Goal: Task Accomplishment & Management: Use online tool/utility

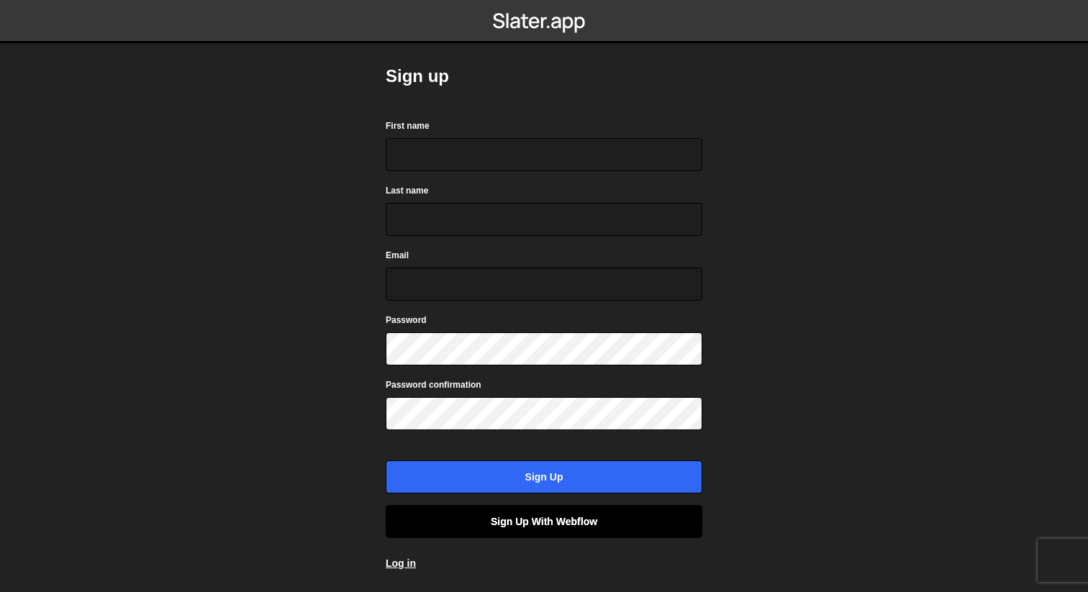
click at [556, 513] on link "Sign up with Webflow" at bounding box center [544, 521] width 317 height 33
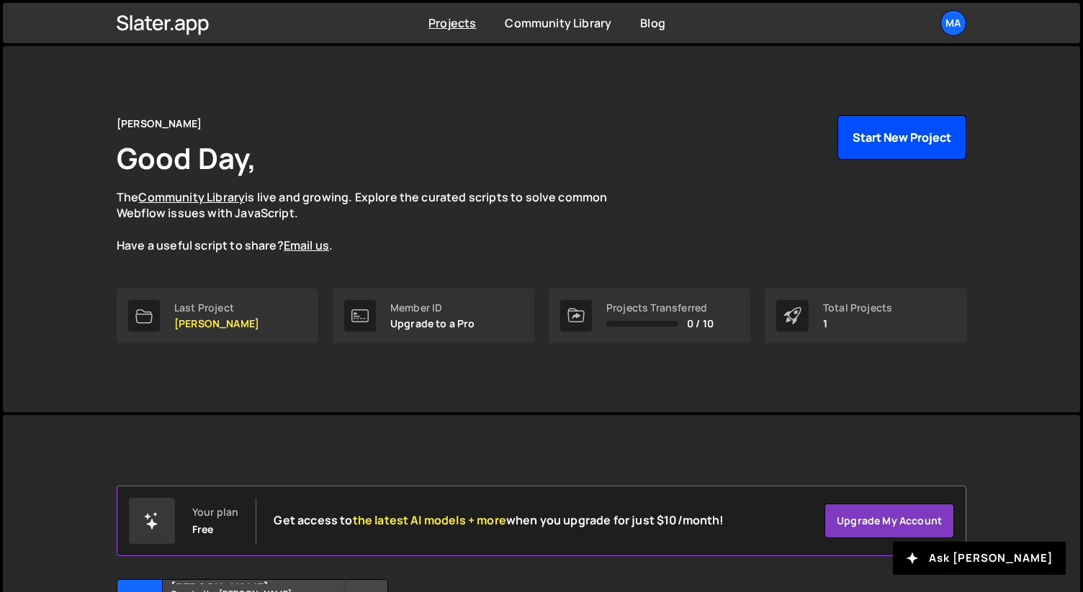
click at [918, 135] on button "Start New Project" at bounding box center [901, 137] width 129 height 45
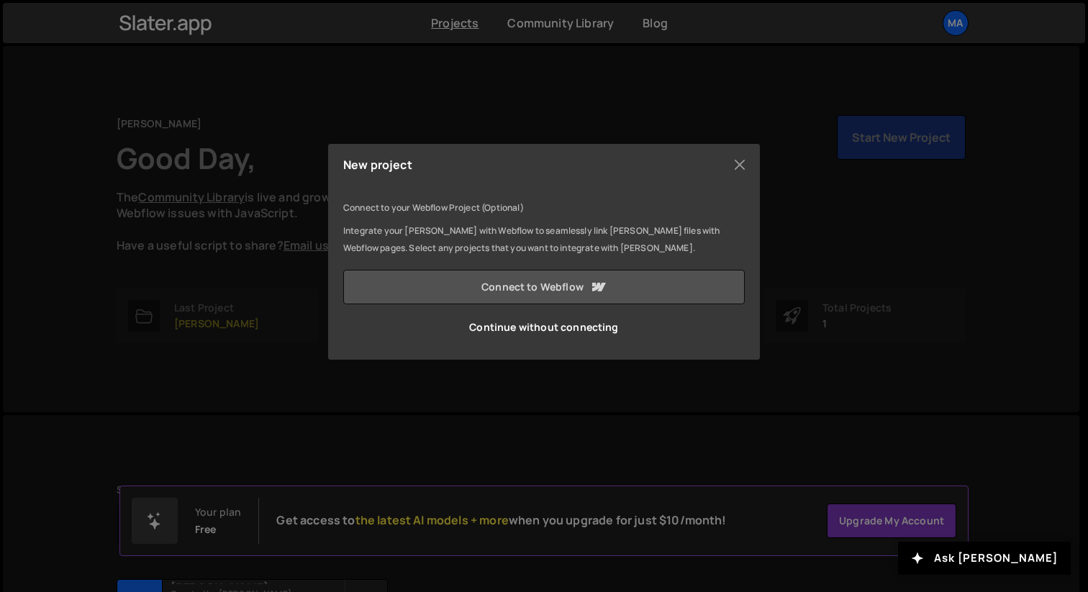
click at [595, 288] on icon at bounding box center [599, 287] width 14 height 9
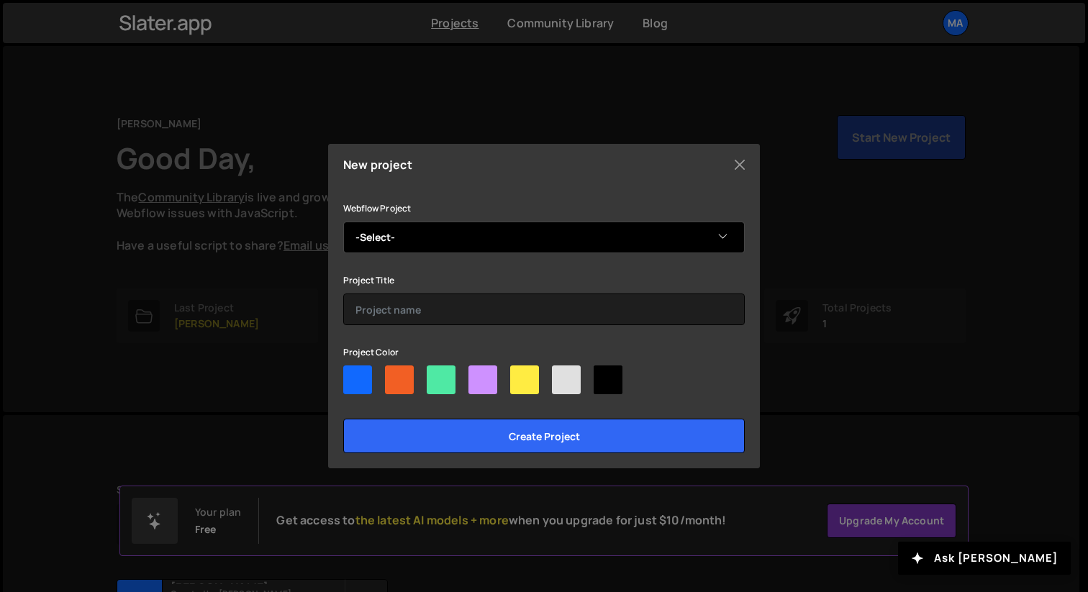
click at [631, 230] on select "-Select- Claire Cazard Photographie client first Claire Azuelos Photographer En…" at bounding box center [544, 238] width 402 height 32
select select "6836137e205dda3f5360ed77"
click at [343, 222] on select "-Select- Claire Cazard Photographie client first Claire Azuelos Photographer En…" at bounding box center [544, 238] width 402 height 32
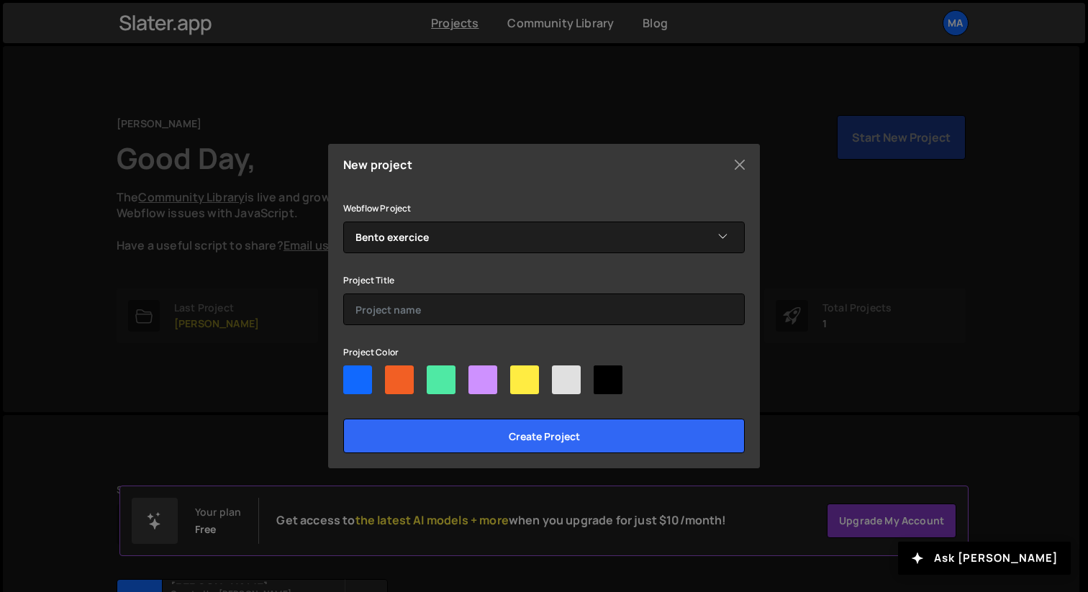
click at [392, 379] on div at bounding box center [399, 380] width 29 height 29
click at [392, 375] on input"] "radio" at bounding box center [389, 370] width 9 height 9
radio input"] "true"
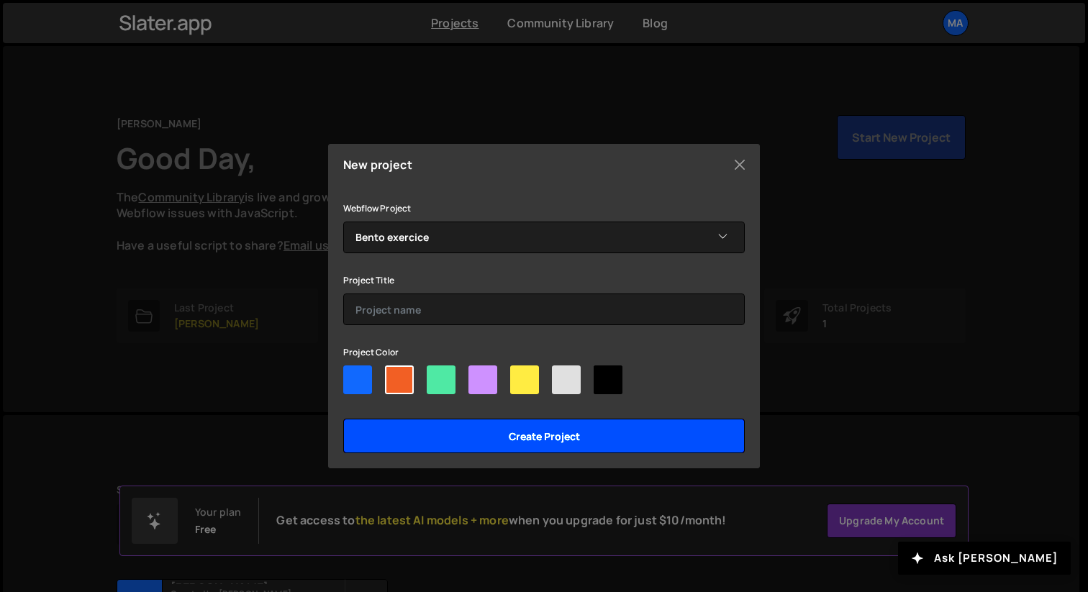
click at [431, 427] on input "Create project" at bounding box center [544, 436] width 402 height 35
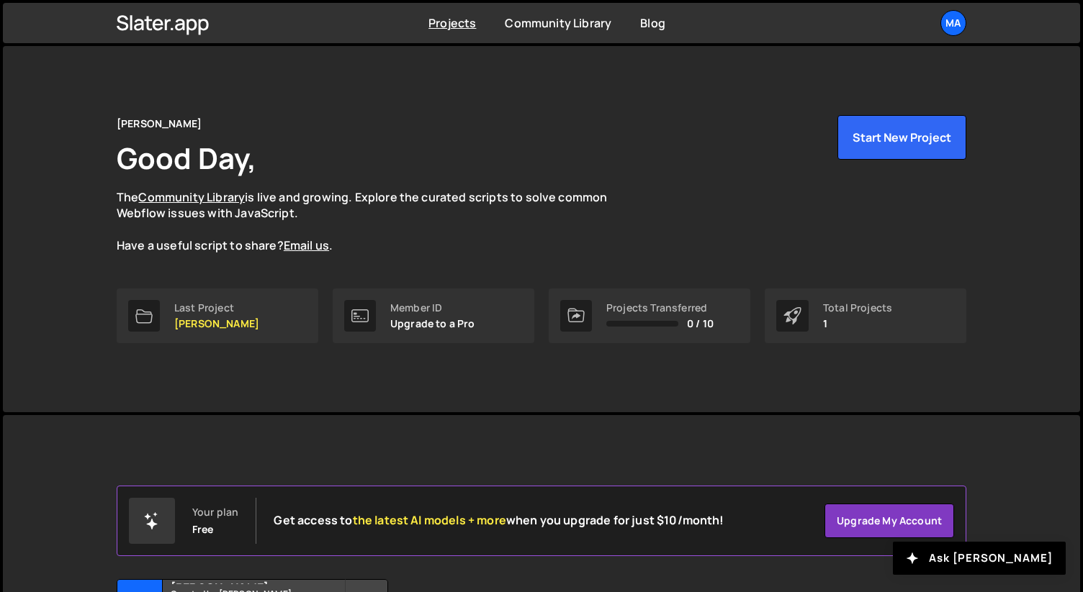
scroll to position [13, 0]
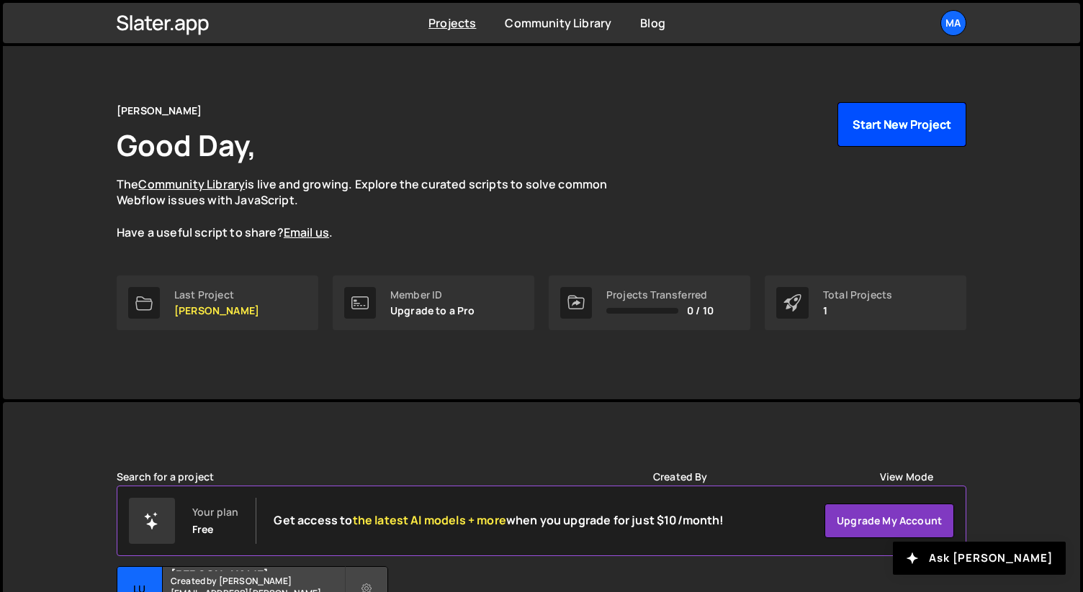
click at [849, 117] on button "Start New Project" at bounding box center [901, 124] width 129 height 45
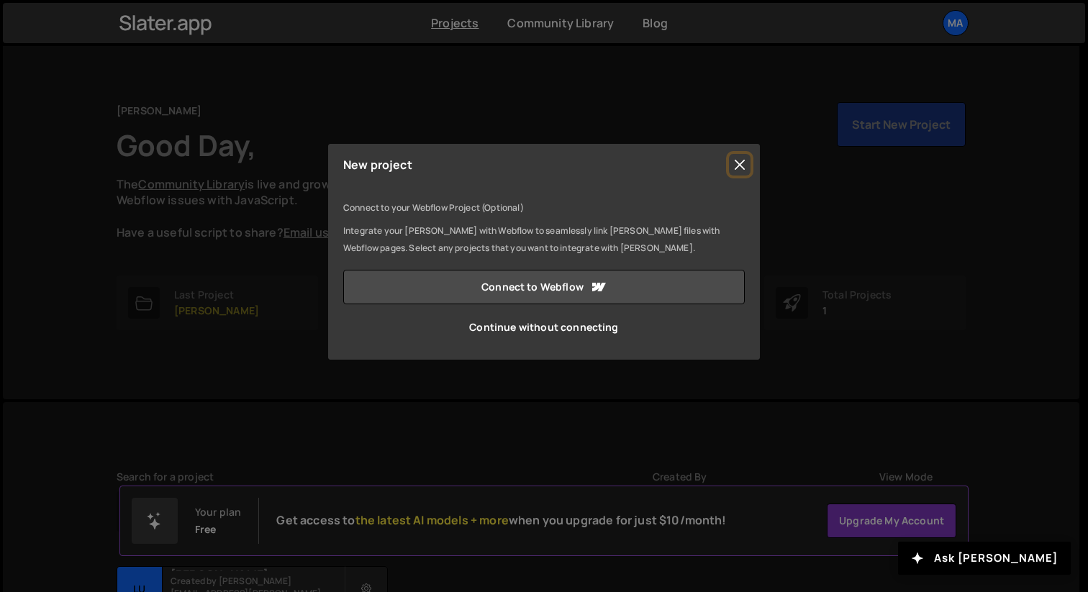
click at [737, 165] on button "Close" at bounding box center [740, 165] width 22 height 22
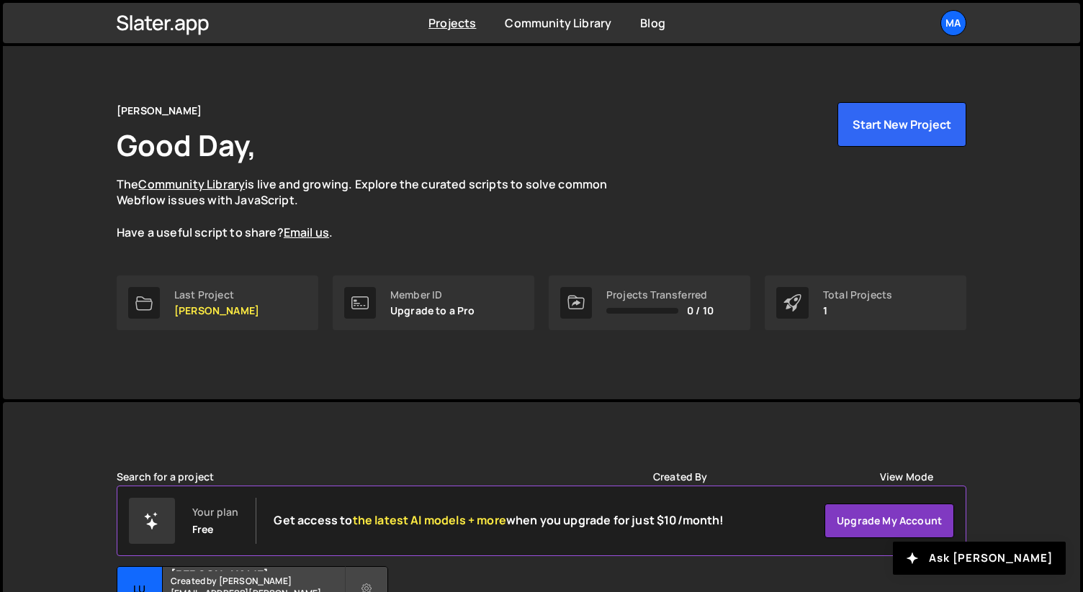
click at [573, 299] on icon at bounding box center [575, 302] width 17 height 17
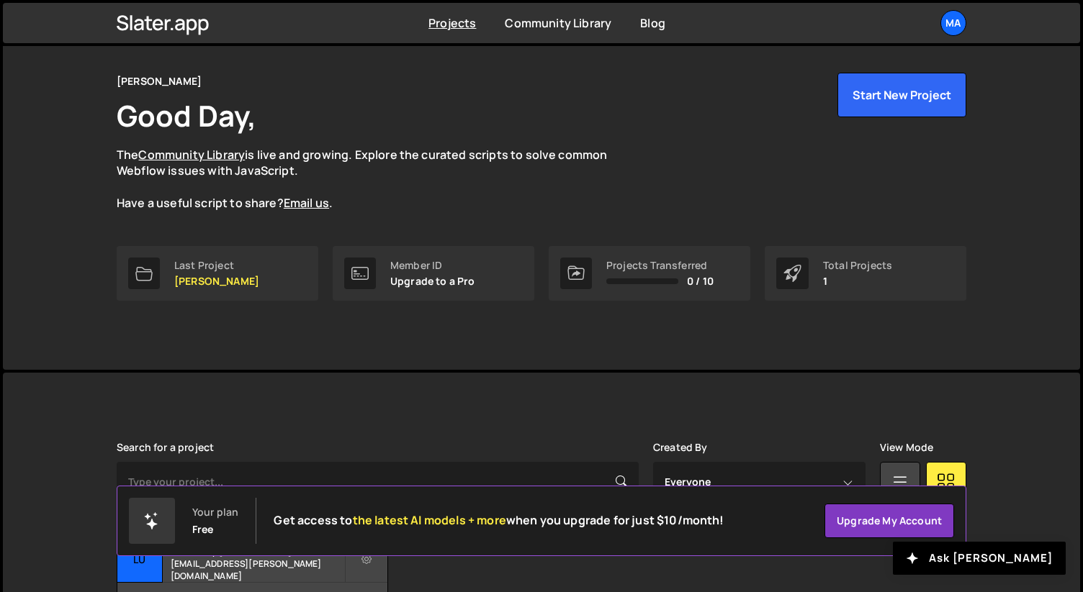
scroll to position [148, 0]
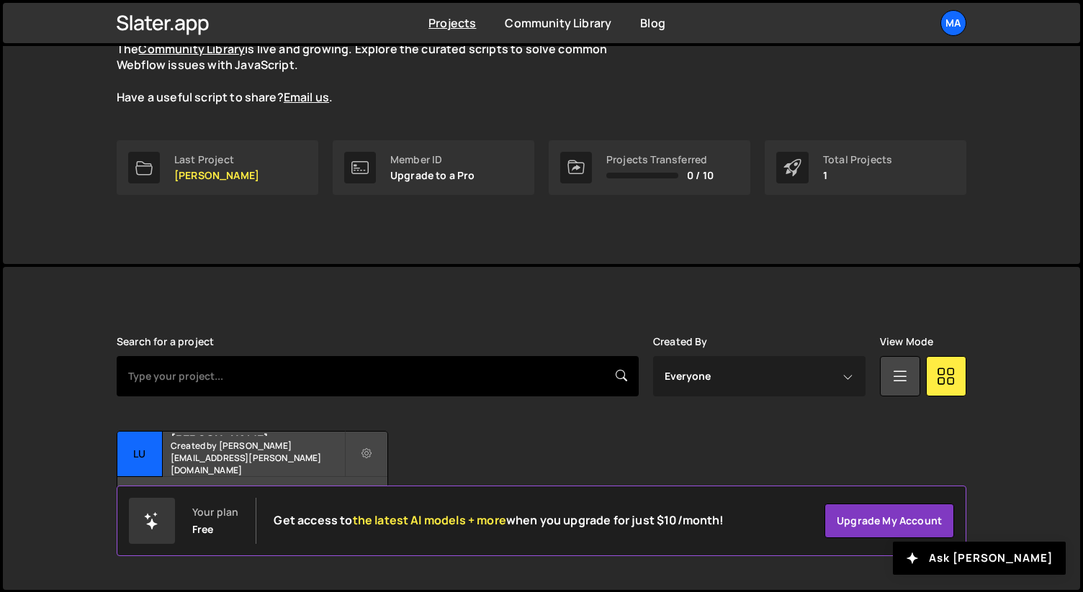
click at [572, 384] on input "text" at bounding box center [378, 376] width 522 height 40
type input "bento"
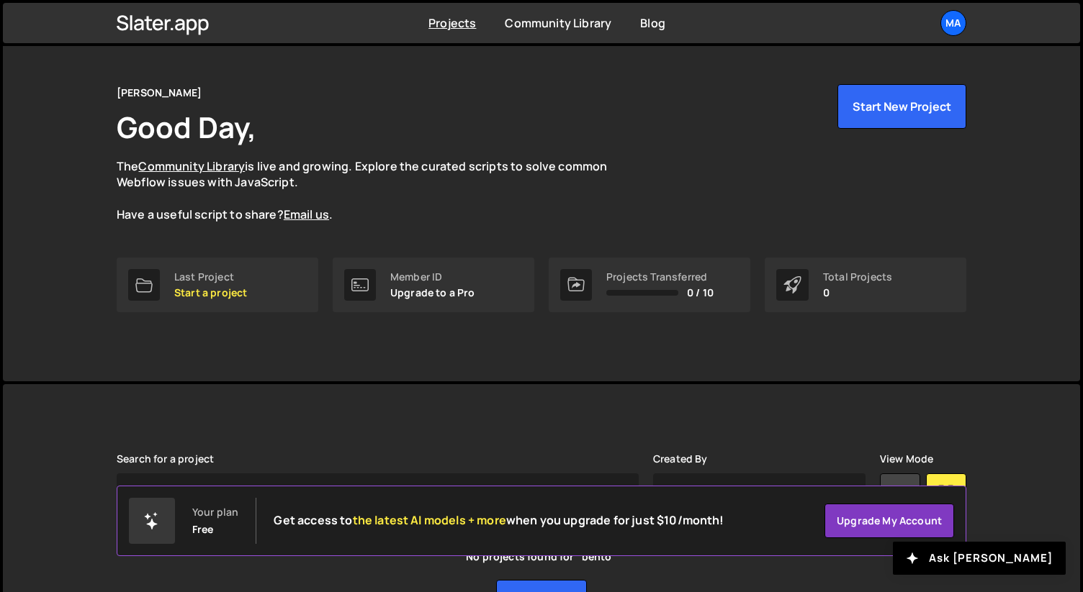
scroll to position [125, 0]
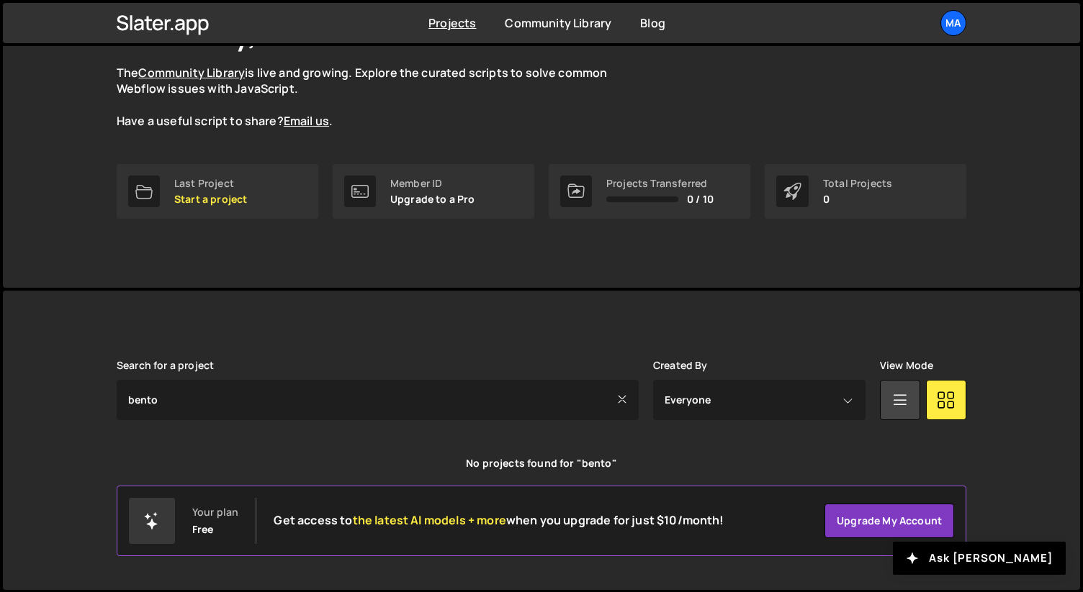
click at [994, 498] on div "Slater is designed for desktop use. Please use a larger screen to access the fu…" at bounding box center [541, 440] width 1077 height 299
click at [880, 518] on link "Upgrade my account" at bounding box center [889, 521] width 130 height 35
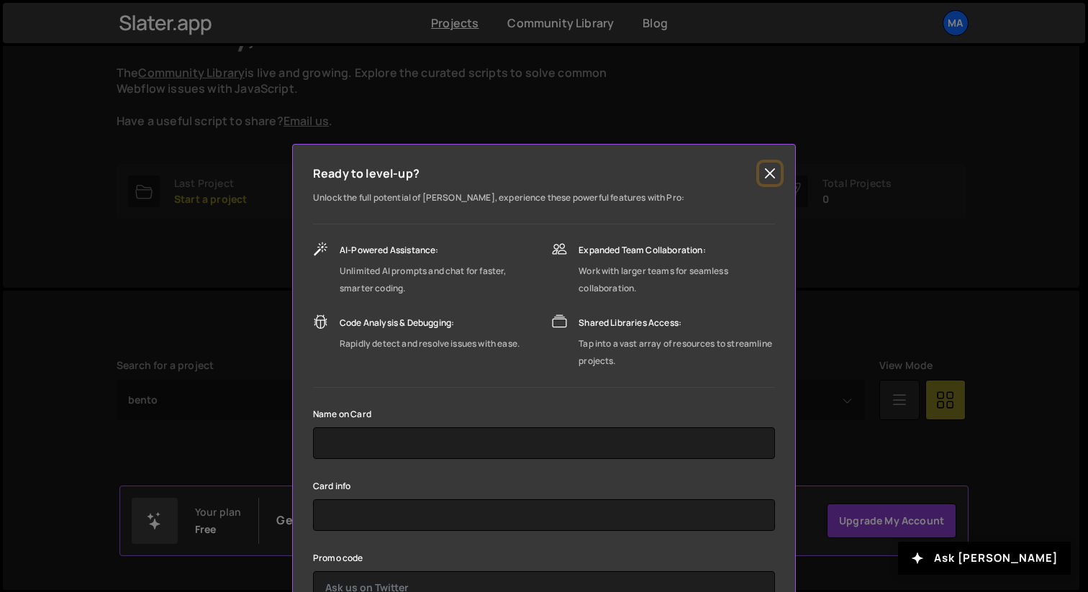
click at [769, 180] on button "Close" at bounding box center [770, 174] width 22 height 22
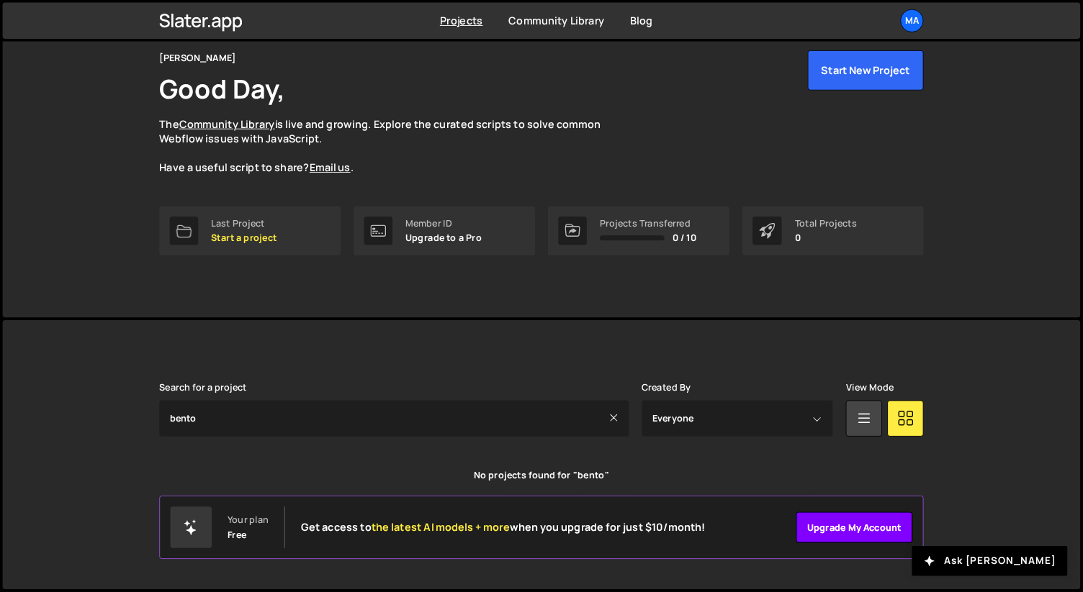
scroll to position [0, 0]
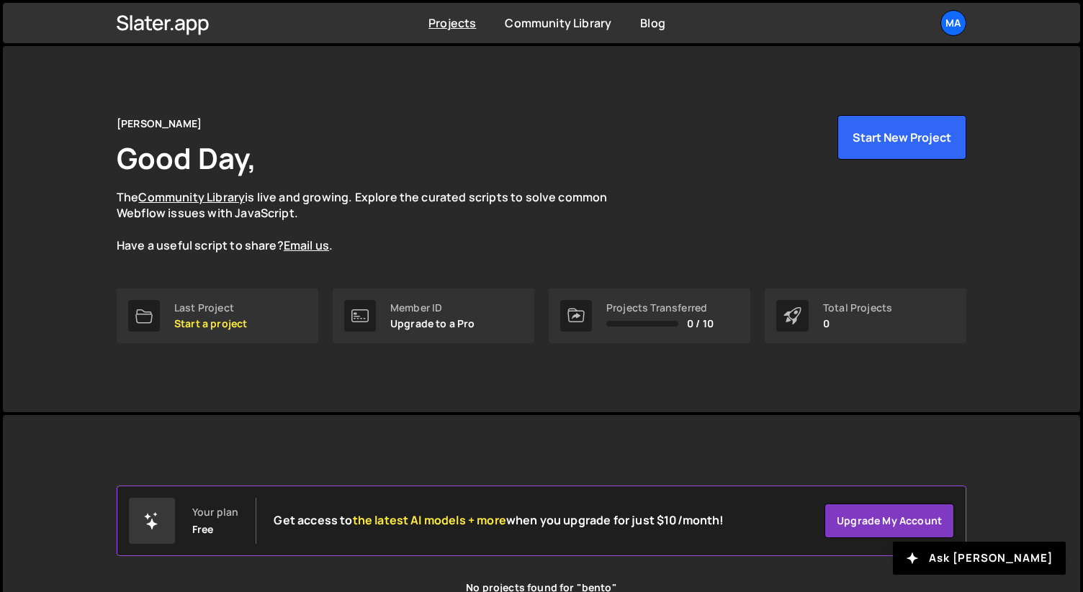
click at [871, 318] on p "0" at bounding box center [857, 324] width 69 height 12
click at [203, 320] on p "Start a project" at bounding box center [210, 324] width 73 height 12
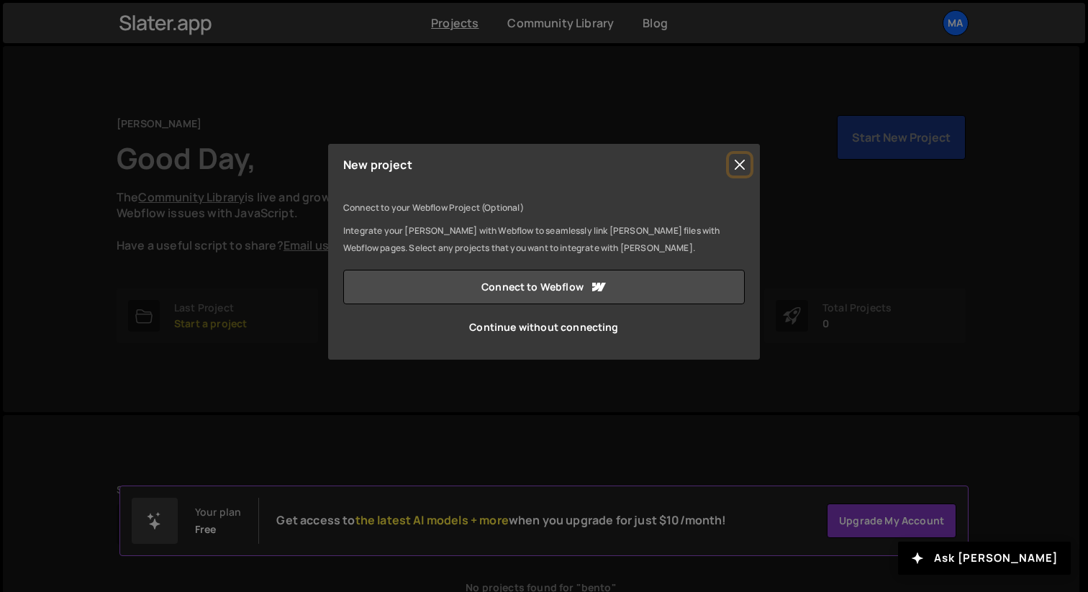
click at [739, 163] on button "Close" at bounding box center [740, 165] width 22 height 22
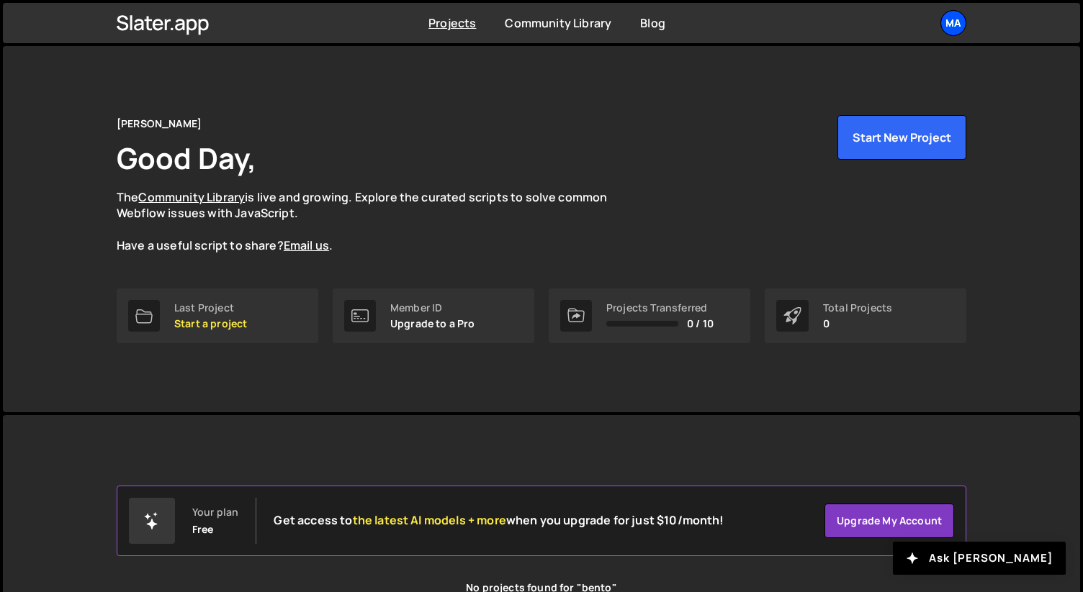
click at [946, 19] on div "Ma" at bounding box center [953, 23] width 26 height 26
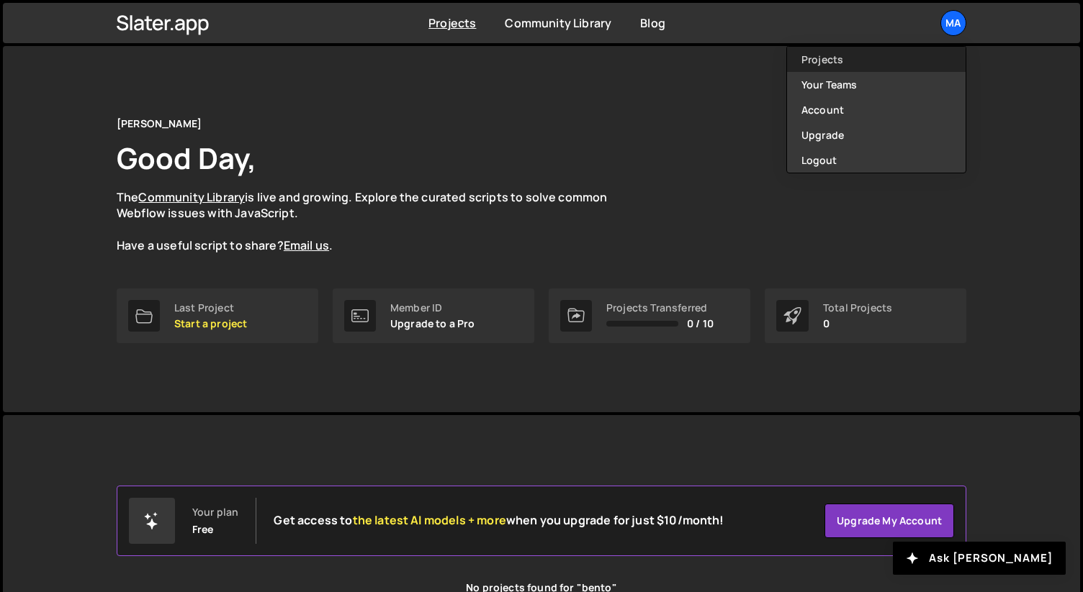
click at [891, 58] on link "Projects" at bounding box center [876, 59] width 179 height 25
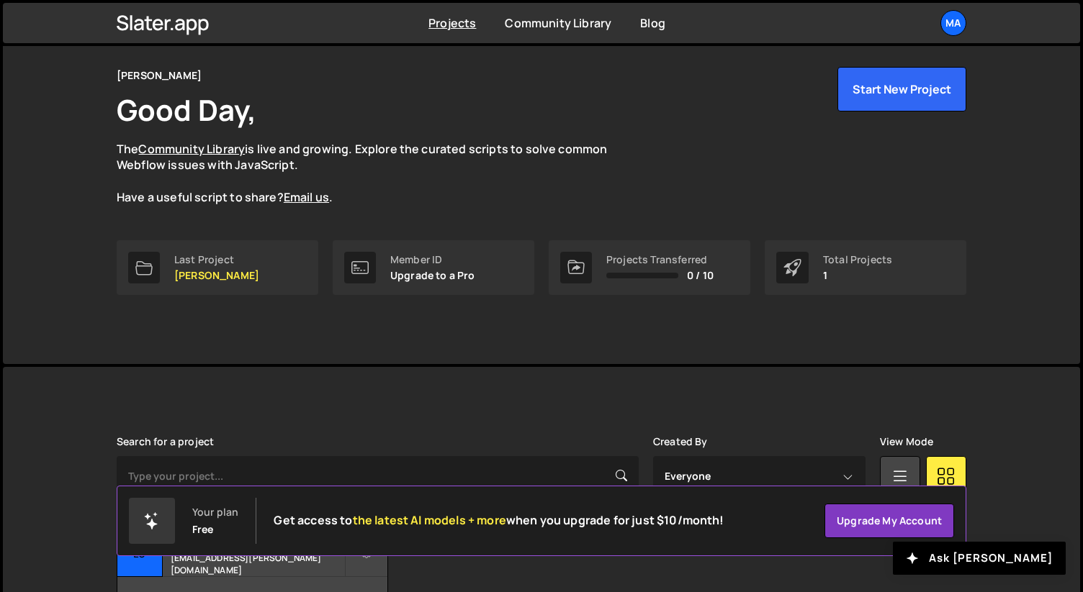
scroll to position [148, 0]
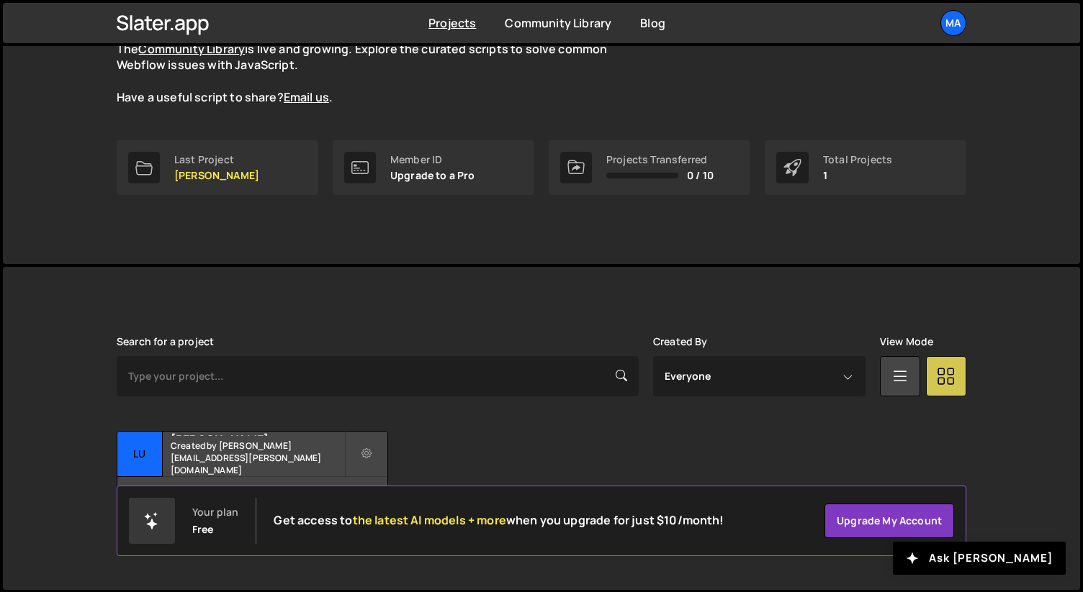
click at [950, 379] on icon at bounding box center [945, 376] width 19 height 26
click at [906, 382] on icon at bounding box center [899, 376] width 19 height 26
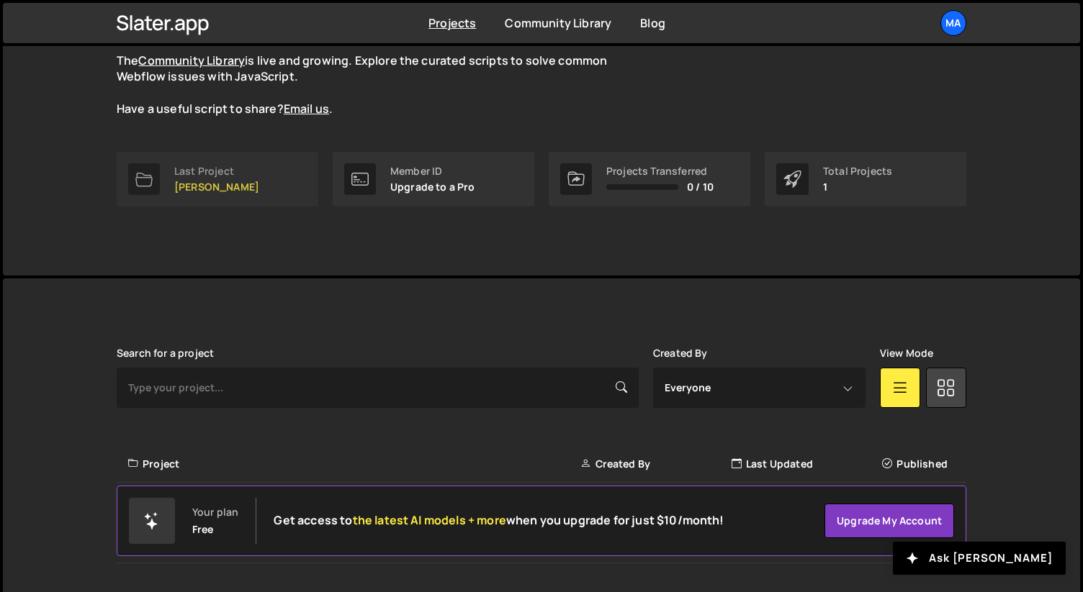
click at [187, 189] on p "[PERSON_NAME]" at bounding box center [216, 187] width 85 height 12
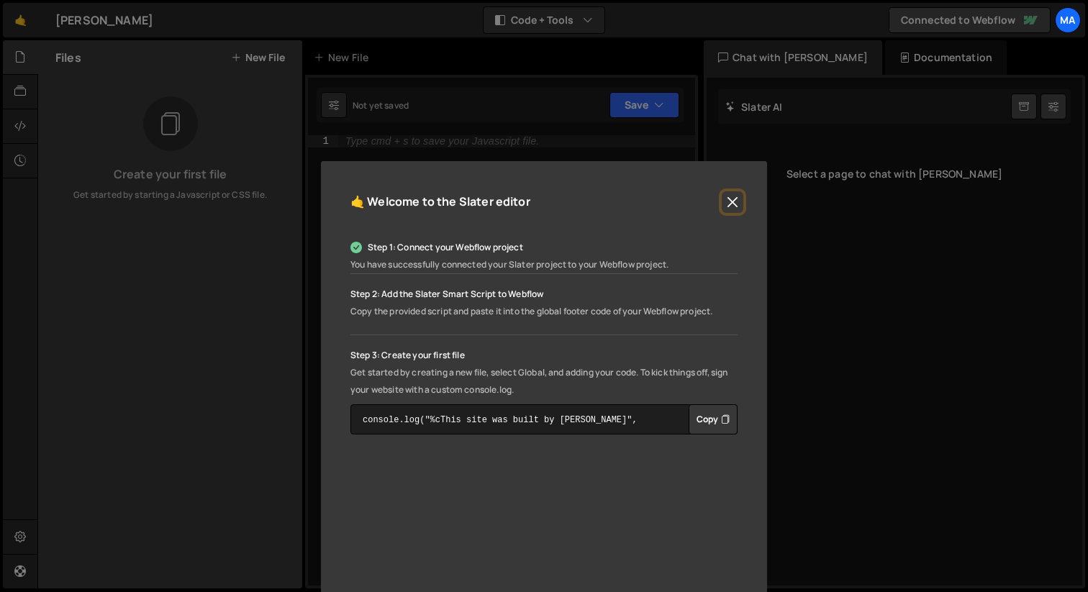
click at [739, 197] on button "Close" at bounding box center [733, 202] width 22 height 22
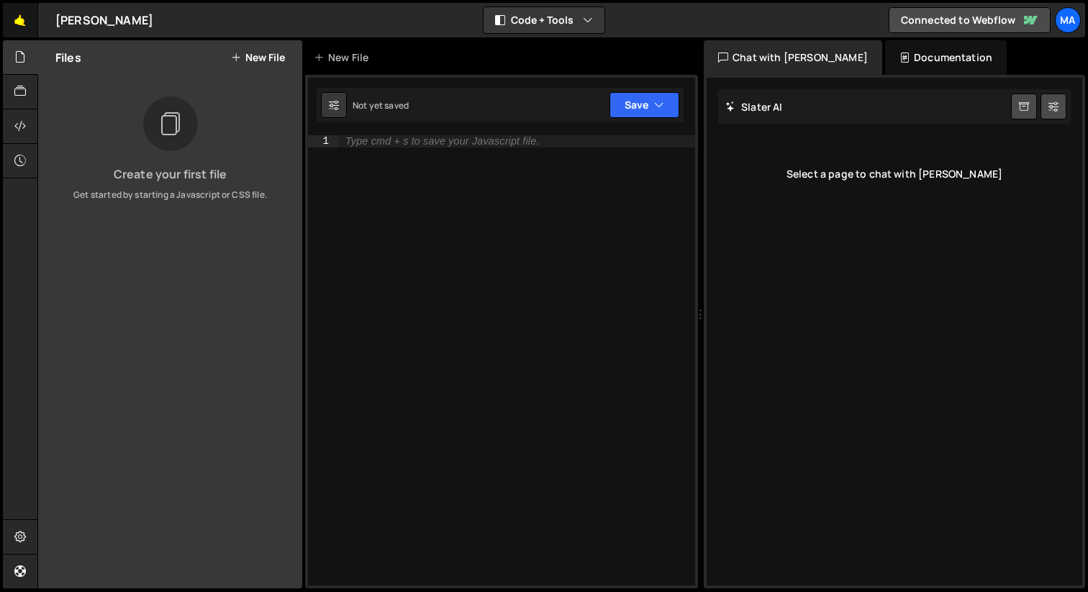
click at [30, 22] on link "🤙" at bounding box center [20, 20] width 35 height 35
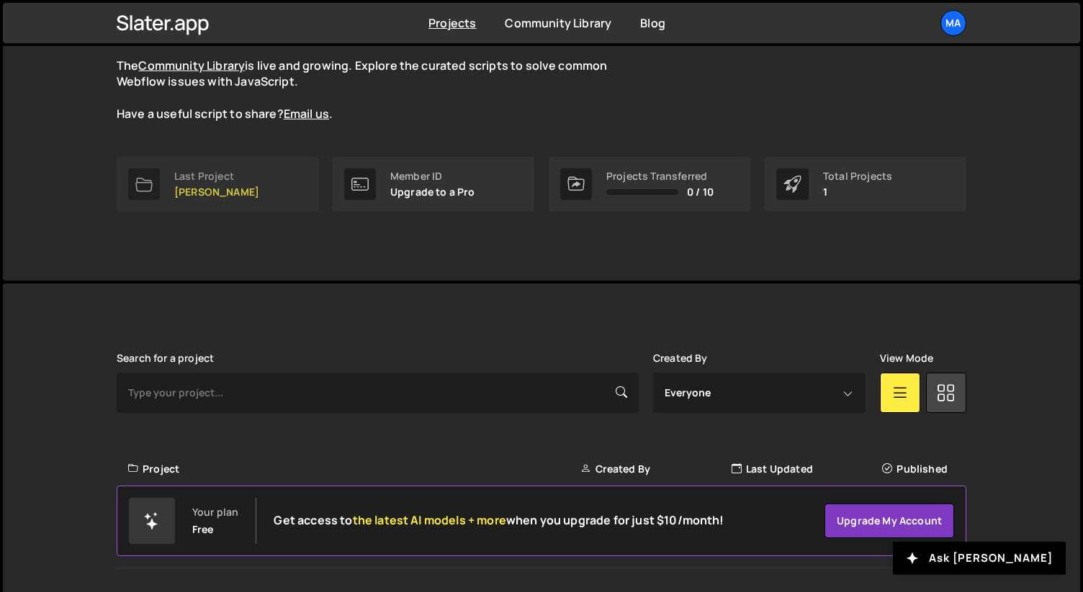
scroll to position [137, 0]
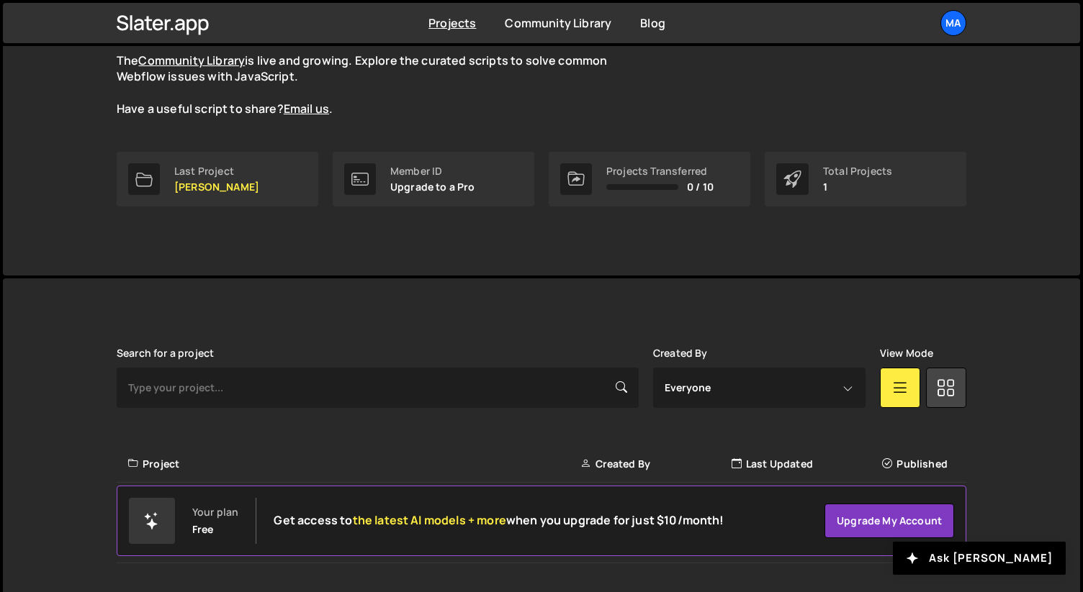
click at [398, 187] on p "Upgrade to a Pro" at bounding box center [432, 187] width 85 height 12
click at [402, 166] on div "Member ID" at bounding box center [432, 172] width 85 height 12
click at [592, 171] on div "Projects Transferred 0 / 10" at bounding box center [650, 179] width 202 height 55
click at [587, 175] on div at bounding box center [576, 179] width 32 height 32
click at [580, 174] on icon at bounding box center [575, 179] width 17 height 17
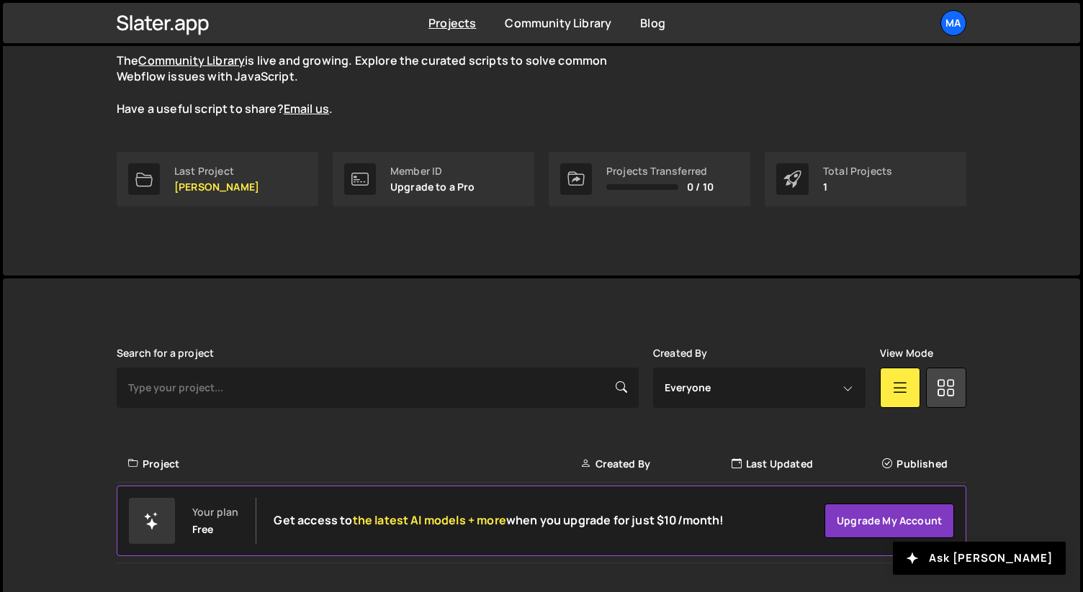
click at [831, 171] on div "Total Projects" at bounding box center [857, 172] width 69 height 12
click at [951, 28] on div "Ma" at bounding box center [953, 23] width 26 height 26
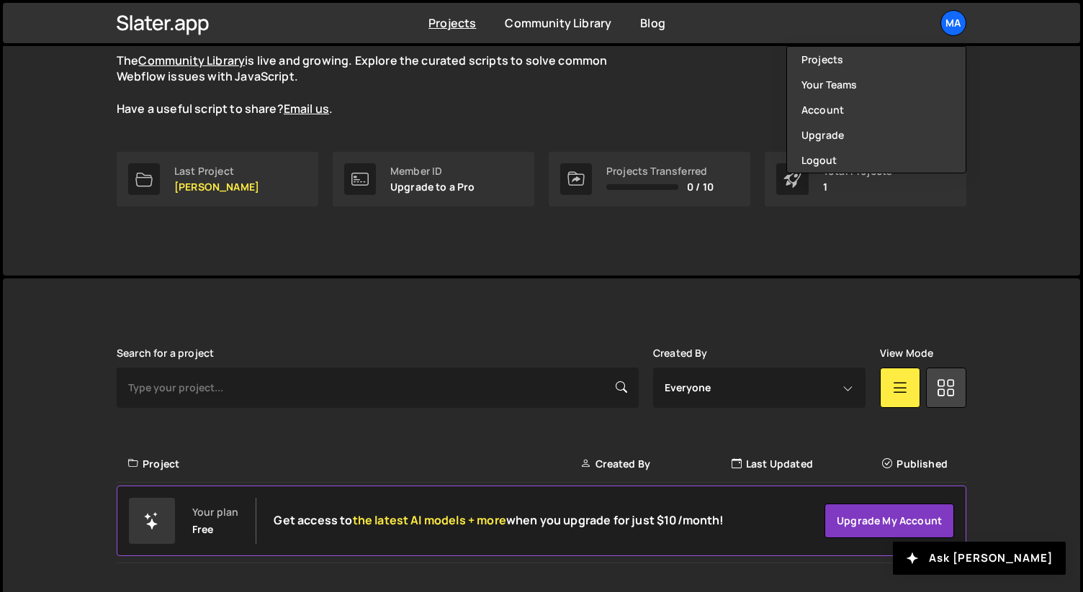
click at [1000, 72] on div "Marvin Good Day, The Community Library is live and growing. Explore the curated…" at bounding box center [541, 92] width 1077 height 366
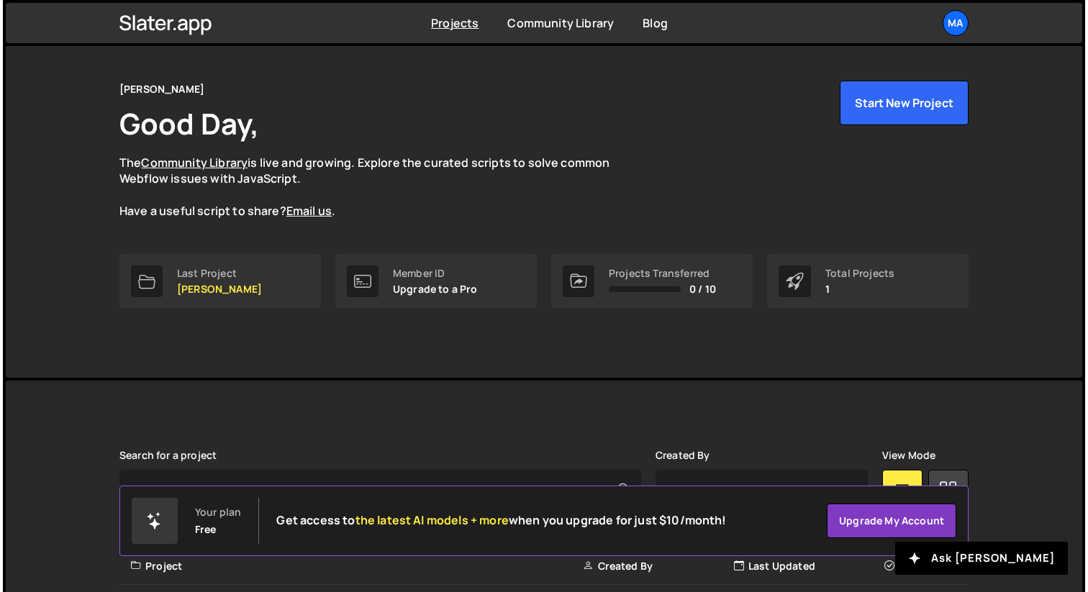
scroll to position [0, 0]
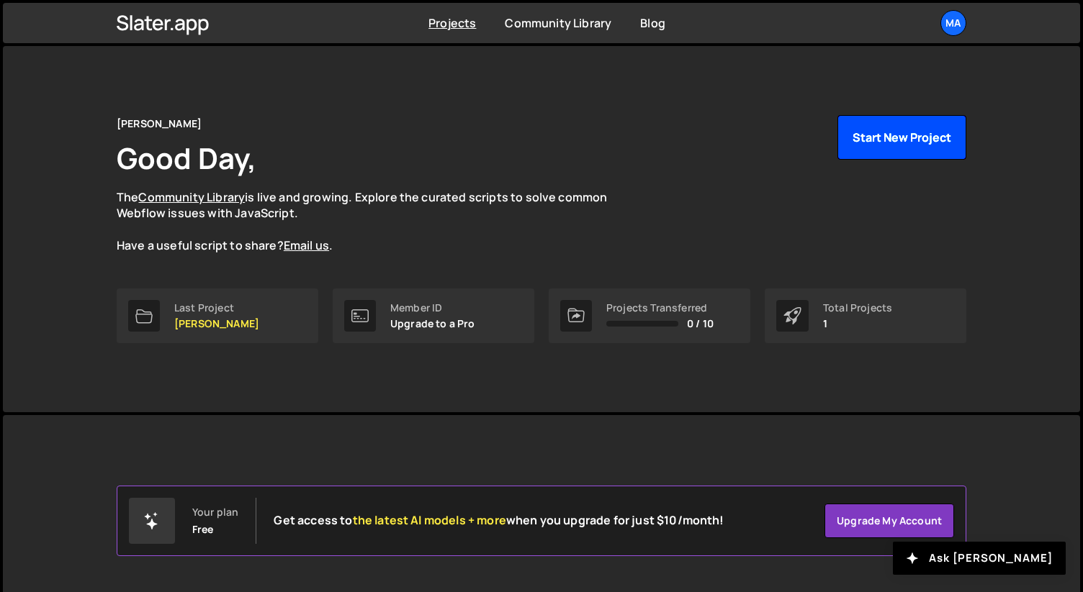
click at [878, 146] on button "Start New Project" at bounding box center [901, 137] width 129 height 45
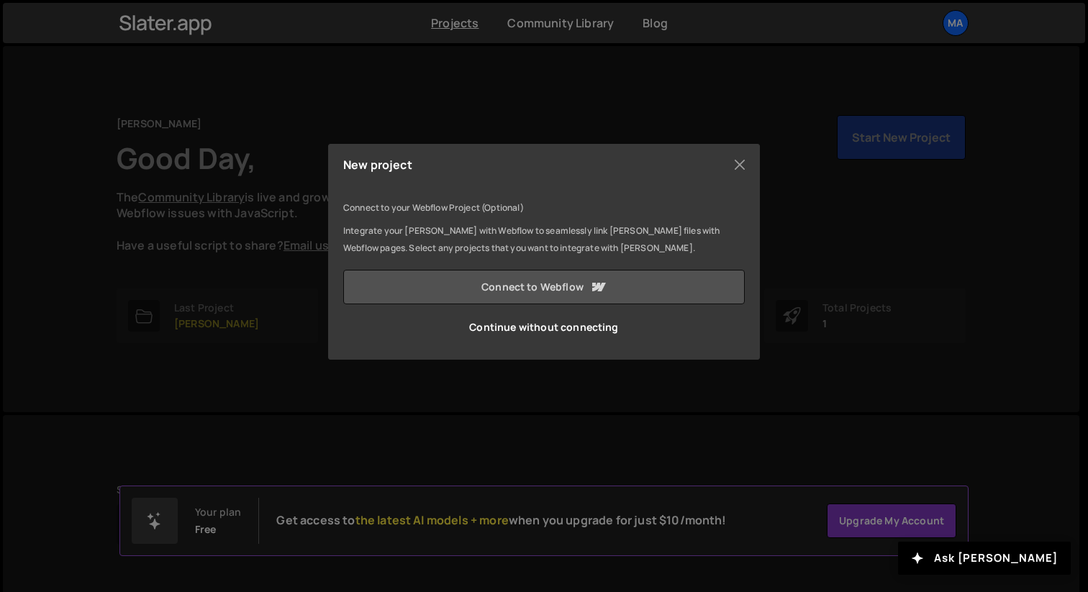
click at [578, 293] on link "Connect to Webflow" at bounding box center [544, 287] width 402 height 35
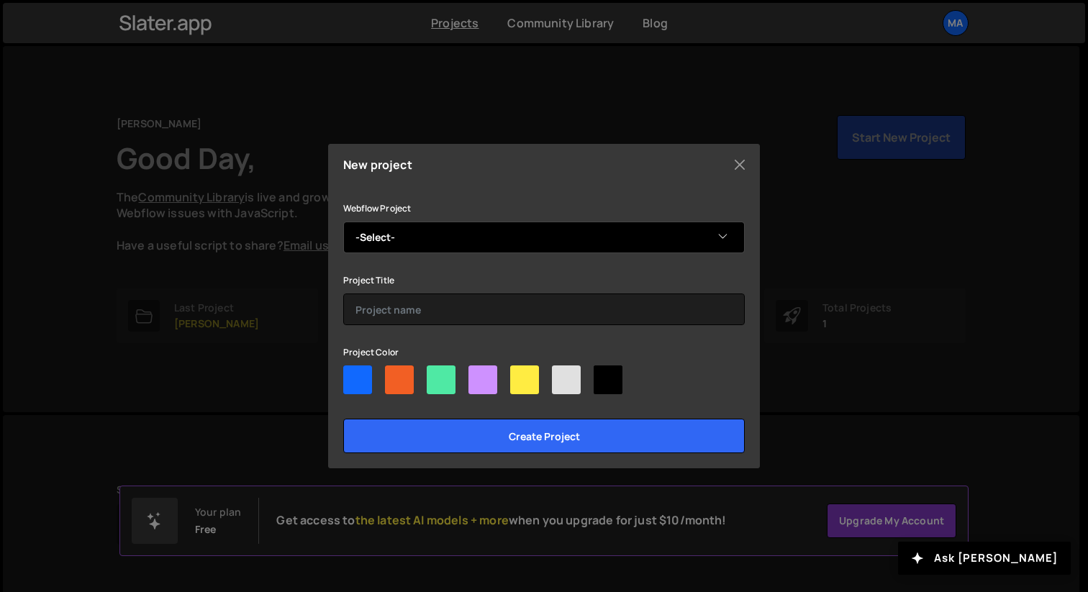
click at [415, 227] on select "-Select- [PERSON_NAME] Photographie client first [PERSON_NAME] Photographer Ent…" at bounding box center [544, 238] width 402 height 32
select select "6836137e205dda3f5360ed77"
click at [343, 222] on select "-Select- [PERSON_NAME] Photographie client first [PERSON_NAME] Photographer Ent…" at bounding box center [544, 238] width 402 height 32
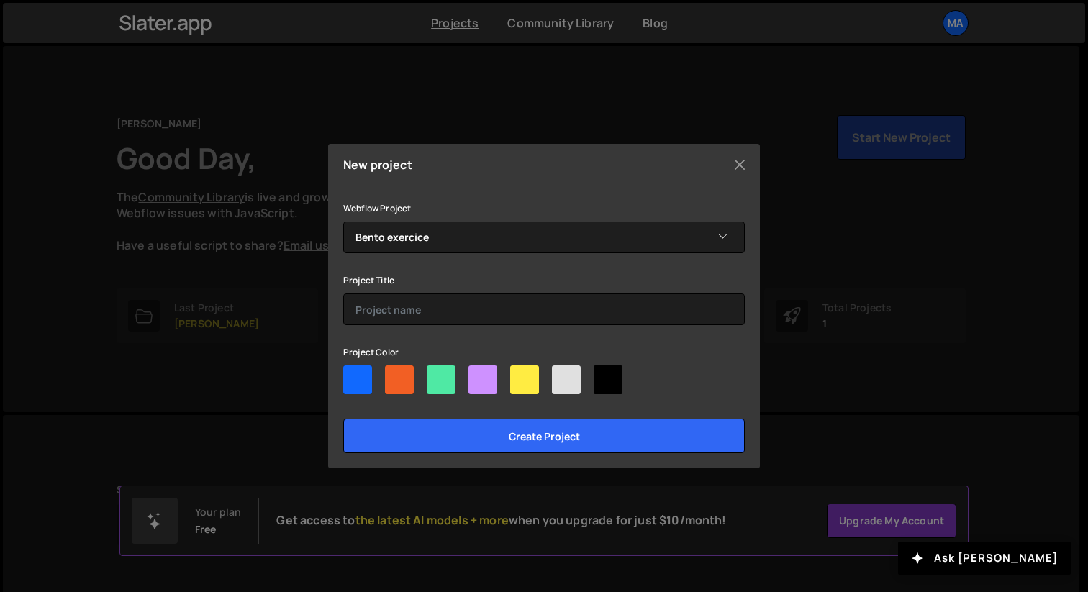
click at [401, 378] on div at bounding box center [399, 380] width 29 height 29
click at [394, 375] on input"] "radio" at bounding box center [389, 370] width 9 height 9
radio input"] "true"
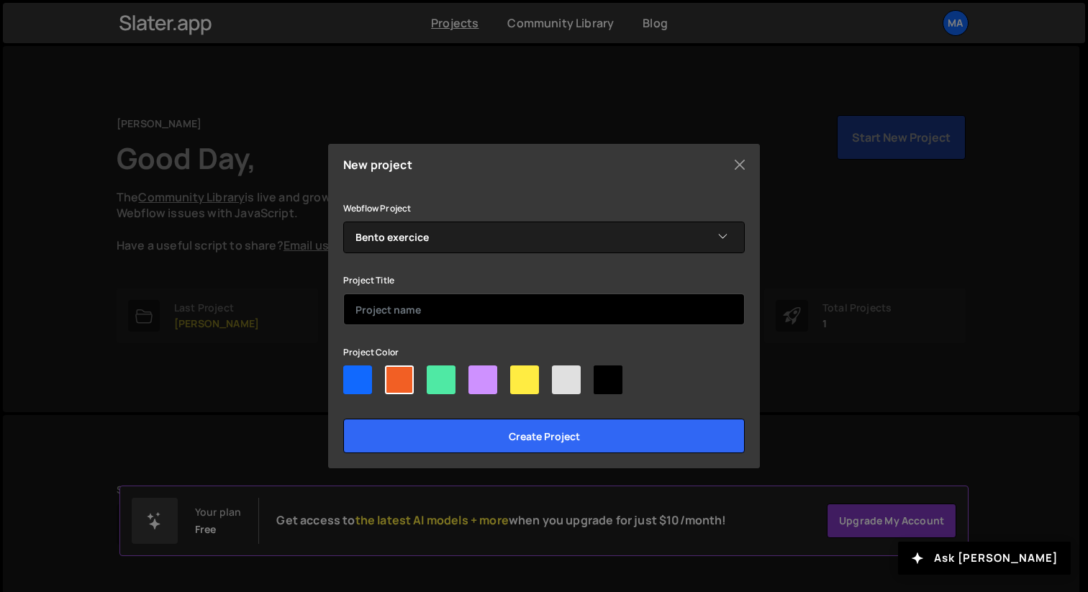
click at [408, 316] on input "text" at bounding box center [544, 310] width 402 height 32
type input "bento"
click at [343, 419] on input "Create project" at bounding box center [544, 436] width 402 height 35
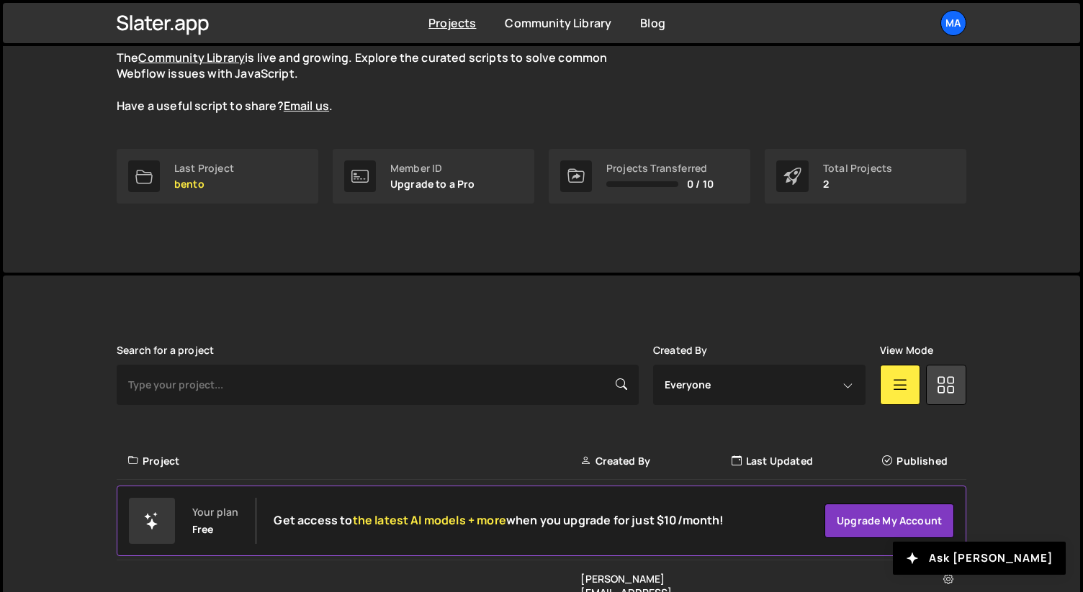
scroll to position [175, 0]
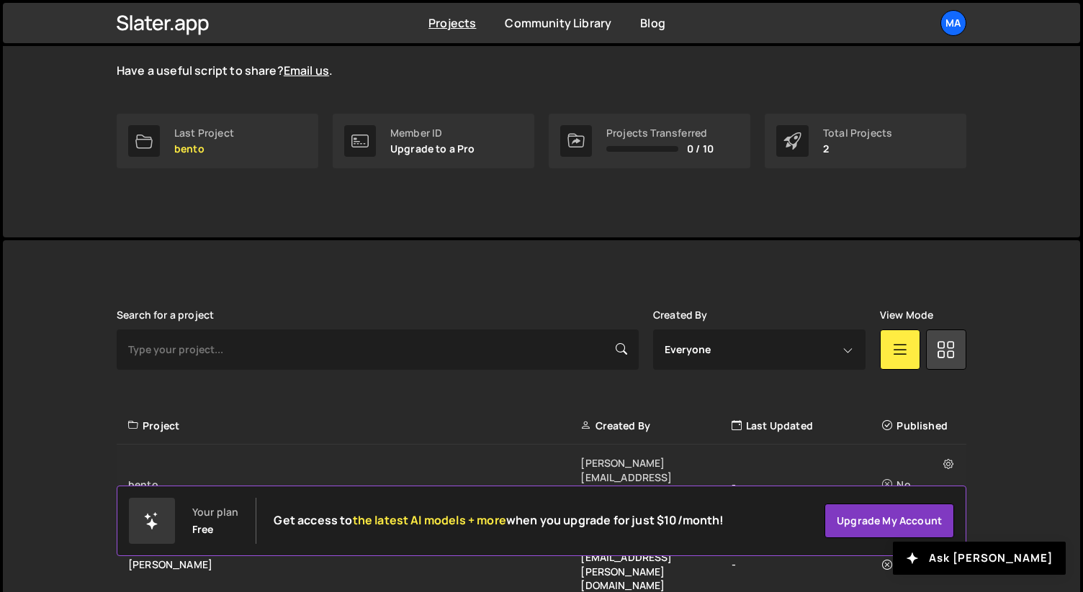
click at [146, 478] on div "bento" at bounding box center [354, 485] width 452 height 14
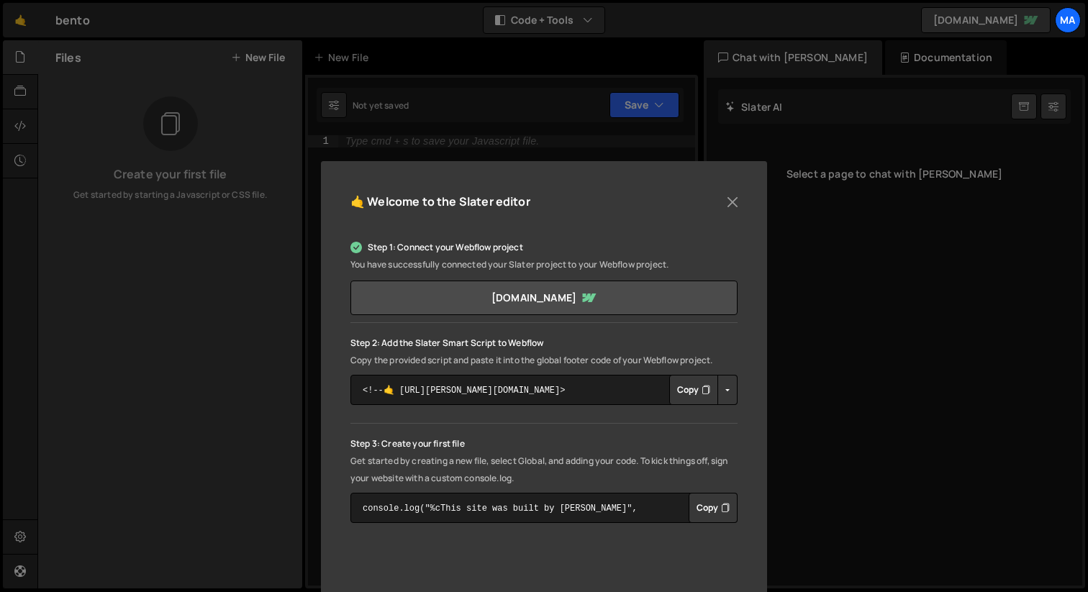
click at [741, 204] on div "🤙 Welcome to the [PERSON_NAME] editor Step 1: Connect your Webflow project You …" at bounding box center [544, 480] width 446 height 638
click at [723, 197] on button "Close" at bounding box center [733, 202] width 22 height 22
